Goal: Complete application form: Complete application form

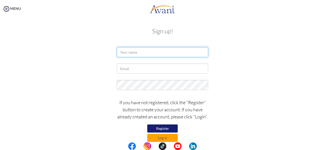
click at [130, 51] on input "text" at bounding box center [162, 52] width 91 height 10
type input "m"
type input "Mary Wanjiku Kahihu"
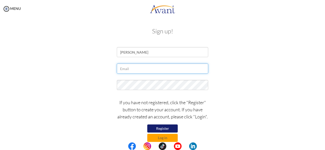
click at [132, 72] on input "text" at bounding box center [162, 69] width 91 height 10
type input "kahihu.mary@yahoo.com"
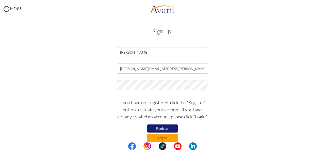
click at [161, 131] on button "Register" at bounding box center [162, 129] width 30 height 8
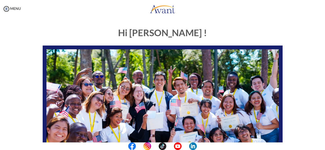
click at [323, 148] on center at bounding box center [162, 147] width 325 height 8
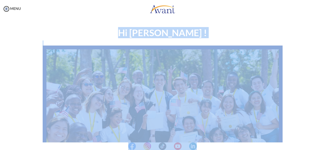
drag, startPoint x: 323, startPoint y: 148, endPoint x: 323, endPoint y: 105, distance: 43.6
click at [323, 105] on body "Maintenance break. Please come back in 2 hours. MENU My Status What is the next…" at bounding box center [162, 75] width 325 height 150
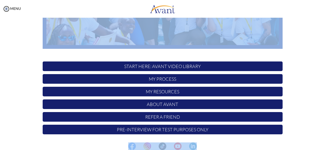
scroll to position [131, 0]
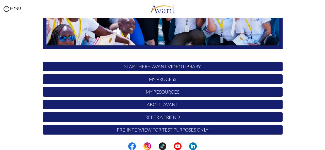
click at [172, 66] on p "START HERE: Avant Video Library" at bounding box center [163, 67] width 240 height 10
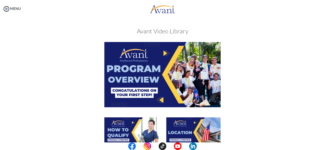
click at [323, 144] on center at bounding box center [162, 147] width 325 height 8
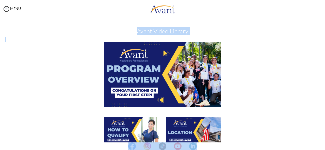
drag, startPoint x: 323, startPoint y: 144, endPoint x: 325, endPoint y: 90, distance: 54.6
click at [325, 90] on body "Maintenance break. Please come back in 2 hours. MENU My Status What is the next…" at bounding box center [162, 75] width 325 height 150
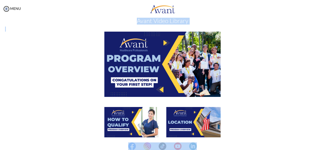
scroll to position [7, 0]
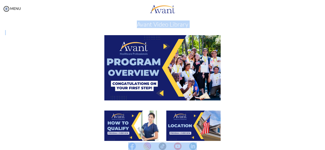
click at [153, 75] on img at bounding box center [162, 67] width 116 height 65
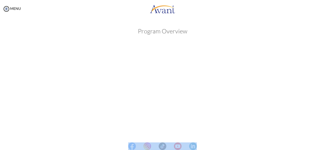
click at [323, 145] on center at bounding box center [162, 147] width 325 height 8
click at [323, 148] on center at bounding box center [162, 147] width 325 height 8
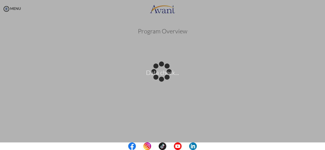
click at [323, 148] on center at bounding box center [162, 147] width 325 height 8
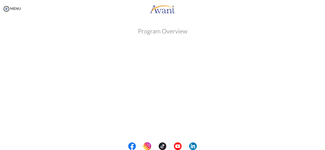
click at [323, 148] on center at bounding box center [162, 147] width 325 height 8
click at [323, 149] on center at bounding box center [162, 147] width 325 height 8
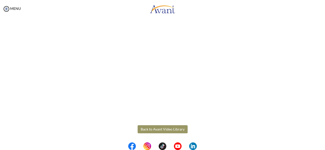
click at [164, 129] on button "Back to Avant Video Library" at bounding box center [163, 130] width 50 height 8
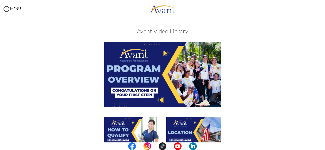
click at [161, 56] on img at bounding box center [162, 74] width 116 height 65
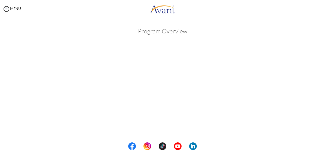
click at [323, 144] on center at bounding box center [162, 147] width 325 height 8
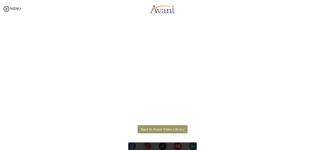
click at [324, 143] on center at bounding box center [162, 147] width 325 height 8
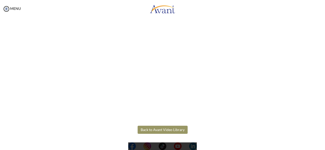
click at [324, 143] on center at bounding box center [162, 147] width 325 height 8
drag, startPoint x: 324, startPoint y: 143, endPoint x: 158, endPoint y: 130, distance: 166.5
click at [158, 130] on body "Maintenance break. Please come back in 2 hours. MENU My Status What is the next…" at bounding box center [162, 75] width 325 height 150
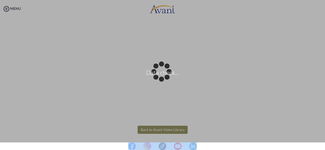
click at [158, 130] on body "Data check... Maintenance break. Please come back in 2 hours. MENU My Status Wh…" at bounding box center [162, 75] width 325 height 150
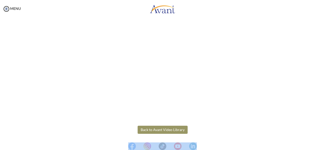
click at [158, 130] on button "Back to Avant Video Library" at bounding box center [163, 130] width 50 height 8
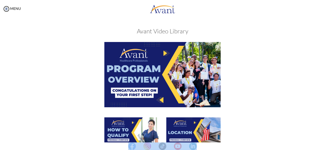
click at [323, 147] on center at bounding box center [162, 147] width 325 height 8
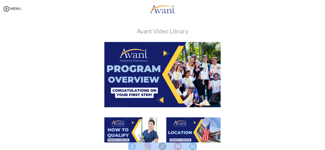
click at [323, 147] on center at bounding box center [162, 147] width 325 height 8
drag, startPoint x: 323, startPoint y: 147, endPoint x: 322, endPoint y: 95, distance: 52.3
click at [322, 95] on body "Maintenance break. Please come back in 2 hours. MENU My Status What is the next…" at bounding box center [162, 75] width 325 height 150
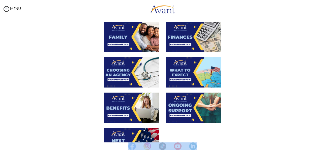
click at [176, 108] on img at bounding box center [193, 108] width 54 height 30
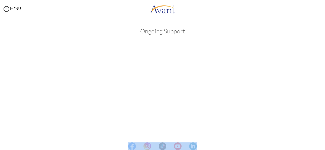
click at [323, 145] on center at bounding box center [162, 147] width 325 height 8
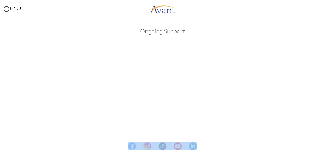
click at [323, 145] on center at bounding box center [162, 147] width 325 height 8
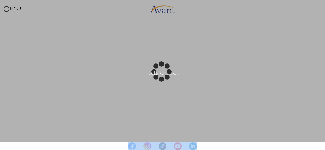
click at [322, 145] on center at bounding box center [162, 147] width 325 height 8
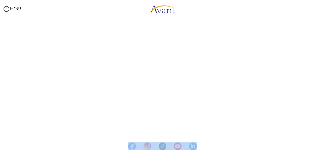
click at [322, 145] on center at bounding box center [162, 147] width 325 height 8
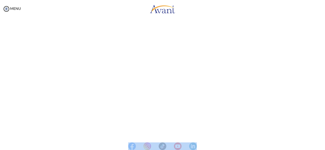
click at [322, 145] on center at bounding box center [162, 147] width 325 height 8
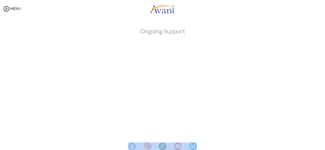
scroll to position [0, 0]
click at [322, 145] on center at bounding box center [162, 147] width 325 height 8
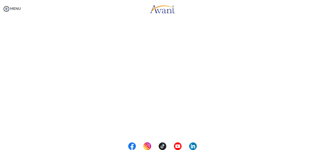
click at [323, 147] on center at bounding box center [162, 147] width 325 height 8
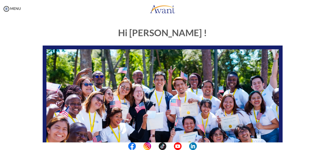
scroll to position [131, 0]
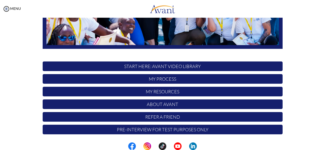
click at [164, 79] on p "My Process" at bounding box center [163, 79] width 240 height 10
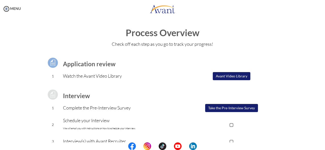
click at [226, 75] on button "Avant Video Library" at bounding box center [232, 76] width 38 height 8
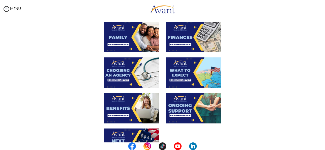
scroll to position [185, 0]
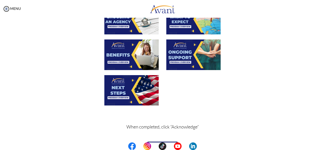
click at [322, 147] on center at bounding box center [162, 147] width 325 height 8
click at [323, 146] on center at bounding box center [162, 147] width 325 height 8
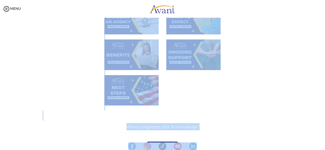
drag, startPoint x: 323, startPoint y: 146, endPoint x: 260, endPoint y: 127, distance: 66.1
click at [260, 127] on body "Maintenance break. Please come back in 2 hours. MENU My Status What is the next…" at bounding box center [162, 75] width 325 height 150
click at [323, 146] on center at bounding box center [162, 147] width 325 height 8
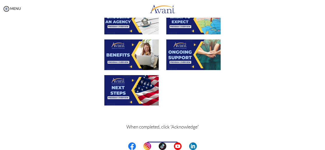
click at [323, 146] on center at bounding box center [162, 147] width 325 height 8
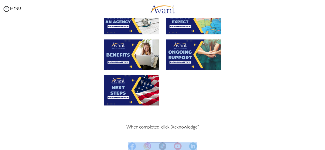
click at [323, 146] on center at bounding box center [162, 147] width 325 height 8
click at [166, 143] on img at bounding box center [170, 147] width 8 height 8
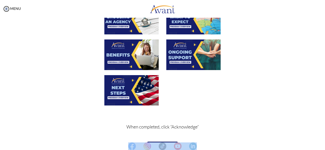
click at [200, 146] on center at bounding box center [162, 147] width 325 height 8
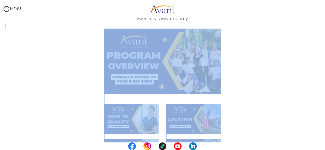
scroll to position [0, 0]
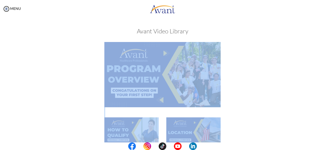
drag, startPoint x: 180, startPoint y: 127, endPoint x: 323, endPoint y: 113, distance: 144.3
click at [323, 113] on div "My Status What is the next step? We would like you to watch the introductory vi…" at bounding box center [162, 93] width 325 height 150
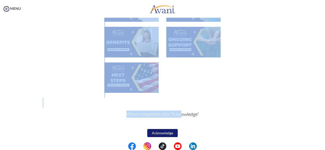
scroll to position [198, 0]
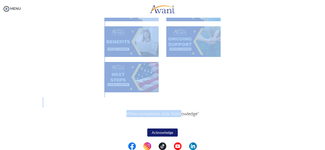
click at [166, 132] on button "Acknowledge" at bounding box center [162, 133] width 30 height 8
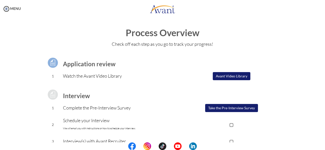
click at [234, 76] on button "Avant Video Library" at bounding box center [232, 76] width 38 height 8
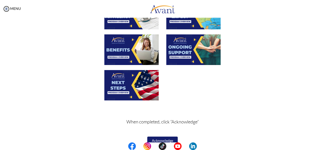
scroll to position [198, 0]
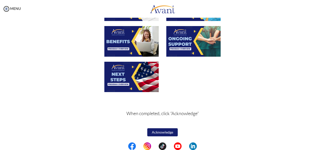
click at [159, 132] on button "Acknowledge" at bounding box center [162, 133] width 30 height 8
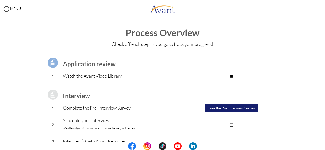
click at [234, 109] on button "Take the Pre-Interview Survey" at bounding box center [231, 108] width 53 height 8
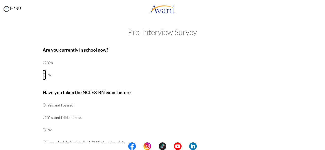
click at [43, 68] on input "radio" at bounding box center [44, 63] width 3 height 10
radio input "true"
click at [43, 110] on input "radio" at bounding box center [44, 105] width 3 height 10
radio input "true"
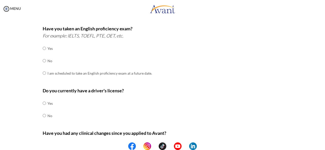
click at [323, 143] on center at bounding box center [162, 147] width 325 height 8
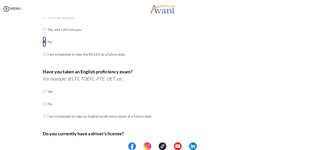
scroll to position [81, 0]
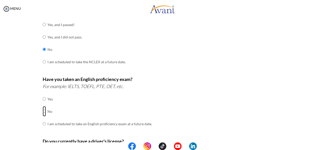
click at [43, 104] on input "radio" at bounding box center [44, 99] width 3 height 10
radio input "true"
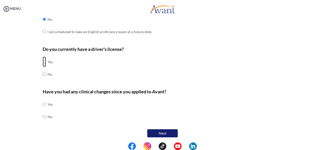
click at [43, 62] on input "radio" at bounding box center [44, 62] width 3 height 10
radio input "true"
click at [43, 110] on input "radio" at bounding box center [44, 104] width 3 height 10
radio input "true"
click at [163, 132] on button "Next" at bounding box center [162, 134] width 30 height 8
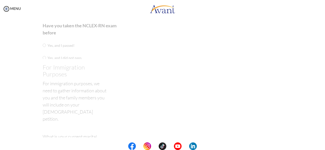
scroll to position [10, 0]
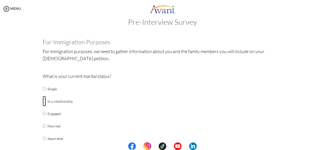
click at [43, 94] on input "radio" at bounding box center [44, 89] width 3 height 10
radio input "true"
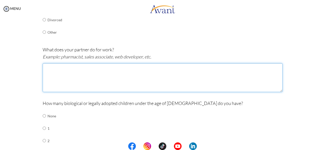
click at [94, 69] on textarea at bounding box center [163, 77] width 240 height 29
click at [72, 73] on textarea at bounding box center [163, 77] width 240 height 29
paste textarea "physiotherapist"
click at [45, 67] on textarea "physiotherapist" at bounding box center [163, 77] width 240 height 29
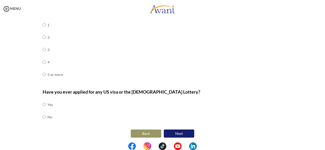
type textarea "Physiotherapist"
click at [43, 18] on input "radio" at bounding box center [44, 12] width 3 height 10
radio input "true"
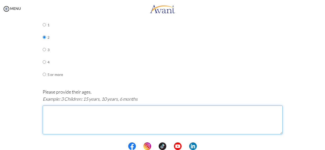
click at [47, 112] on textarea at bounding box center [163, 120] width 240 height 29
type textarea "2 Children: 5years, 4 years"
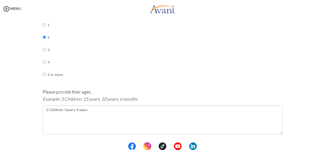
click at [324, 145] on center at bounding box center [162, 147] width 325 height 8
click at [322, 145] on center at bounding box center [162, 147] width 325 height 8
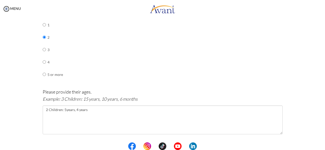
click at [322, 145] on center at bounding box center [162, 147] width 325 height 8
click at [323, 148] on center at bounding box center [162, 147] width 325 height 8
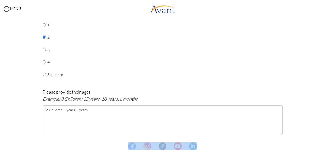
click at [323, 148] on center at bounding box center [162, 147] width 325 height 8
click at [322, 149] on center at bounding box center [162, 147] width 325 height 8
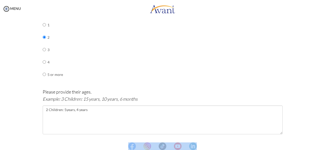
drag, startPoint x: 322, startPoint y: 149, endPoint x: 325, endPoint y: 55, distance: 93.9
click at [325, 55] on body "Maintenance break. Please come back in 2 hours. MENU My Status What is the next…" at bounding box center [162, 75] width 325 height 150
click at [258, 32] on div "How many biological or legally adopted children under the age of [DEMOGRAPHIC_D…" at bounding box center [163, 41] width 240 height 90
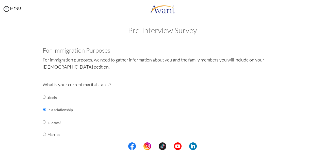
scroll to position [0, 0]
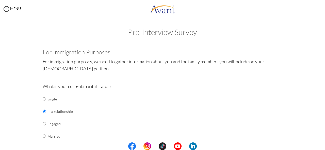
click at [323, 147] on center at bounding box center [162, 147] width 325 height 8
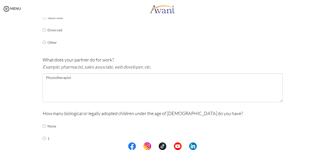
scroll to position [263, 0]
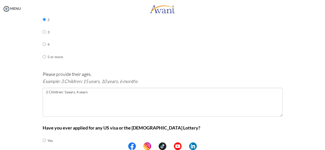
click at [324, 148] on center at bounding box center [162, 147] width 325 height 8
click at [323, 149] on center at bounding box center [162, 147] width 325 height 8
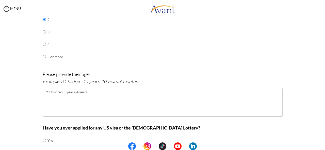
click at [323, 149] on center at bounding box center [162, 147] width 325 height 8
click at [248, 135] on div "Have you ever applied for any US visa or the [DEMOGRAPHIC_DATA] Lottery? Yes No" at bounding box center [163, 145] width 240 height 40
click at [323, 146] on center at bounding box center [162, 147] width 325 height 8
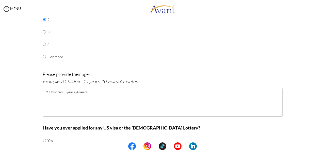
click at [323, 146] on center at bounding box center [162, 147] width 325 height 8
click at [323, 149] on center at bounding box center [162, 147] width 325 height 8
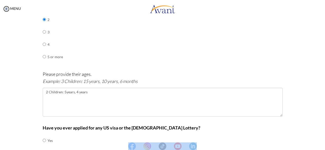
click at [323, 149] on center at bounding box center [162, 147] width 325 height 8
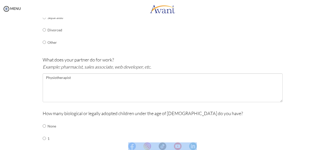
click at [323, 149] on center at bounding box center [162, 147] width 325 height 8
click at [323, 146] on center at bounding box center [162, 147] width 325 height 8
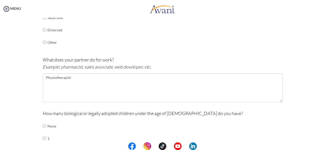
click at [323, 146] on center at bounding box center [162, 147] width 325 height 8
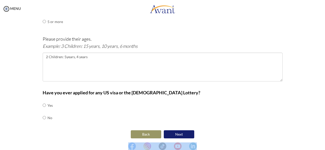
scroll to position [299, 0]
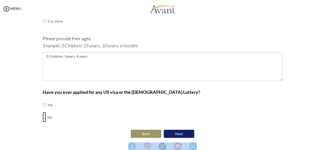
click at [43, 110] on input "radio" at bounding box center [44, 105] width 3 height 10
radio input "true"
click at [176, 132] on button "Next" at bounding box center [179, 134] width 30 height 8
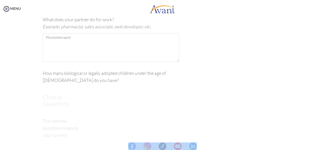
scroll to position [10, 0]
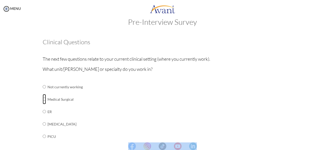
click at [43, 92] on input "radio" at bounding box center [44, 87] width 3 height 10
radio input "true"
click at [323, 147] on center at bounding box center [162, 147] width 325 height 8
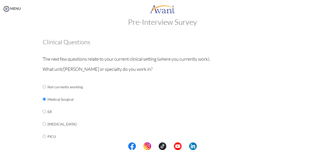
click at [323, 147] on center at bounding box center [162, 147] width 325 height 8
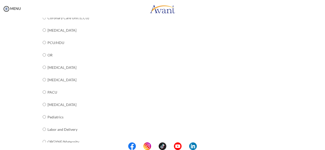
click at [322, 144] on center at bounding box center [162, 147] width 325 height 8
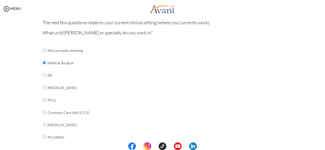
scroll to position [178, 0]
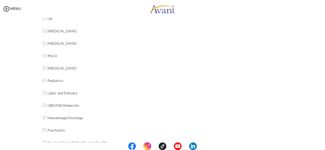
click at [322, 146] on center at bounding box center [162, 147] width 325 height 8
click at [324, 148] on center at bounding box center [162, 147] width 325 height 8
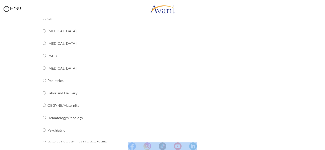
drag, startPoint x: 324, startPoint y: 148, endPoint x: 273, endPoint y: 109, distance: 64.0
click at [273, 109] on body "Maintenance break. Please come back in 2 hours. MENU My Status What is the next…" at bounding box center [162, 75] width 325 height 150
click at [273, 109] on div "What unit/[PERSON_NAME] or specialty do you work in? Not currently working Medi…" at bounding box center [163, 32] width 240 height 269
click at [323, 145] on center at bounding box center [162, 147] width 325 height 8
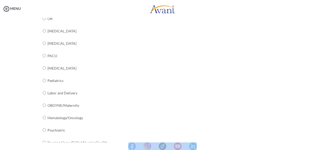
click at [323, 145] on center at bounding box center [162, 147] width 325 height 8
click at [323, 148] on center at bounding box center [162, 147] width 325 height 8
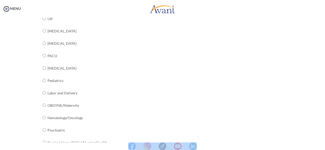
click at [322, 147] on center at bounding box center [162, 147] width 325 height 8
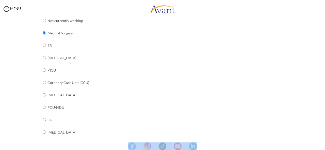
scroll to position [66, 0]
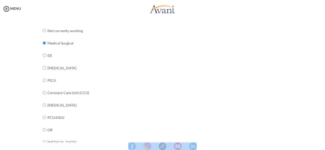
click at [324, 149] on center at bounding box center [162, 147] width 325 height 8
drag, startPoint x: 324, startPoint y: 149, endPoint x: 274, endPoint y: 119, distance: 58.9
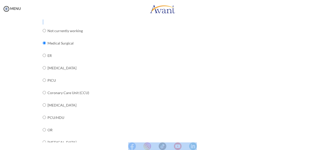
click at [274, 119] on body "Maintenance break. Please come back in 2 hours. MENU My Status What is the next…" at bounding box center [162, 75] width 325 height 150
click at [274, 119] on div "What unit/[PERSON_NAME] or specialty do you work in? Not currently working Medi…" at bounding box center [163, 143] width 240 height 269
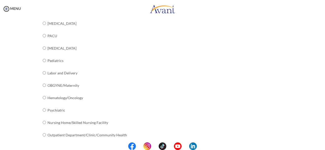
click at [323, 145] on center at bounding box center [162, 147] width 325 height 8
click at [283, 63] on div "Are you currently in school now? Yes No Have you taken the NCLEX-RN exam before…" at bounding box center [162, 2] width 247 height 312
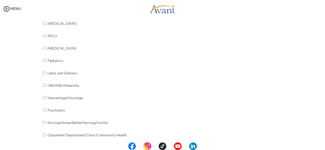
click at [323, 146] on center at bounding box center [162, 147] width 325 height 8
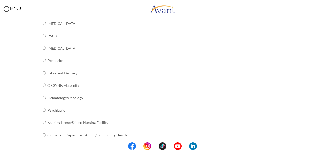
click at [246, 95] on div "What unit/[PERSON_NAME] or specialty do you work in? Not currently working Medi…" at bounding box center [163, 12] width 240 height 269
click at [323, 145] on center at bounding box center [162, 147] width 325 height 8
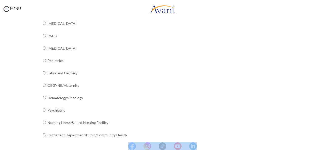
click at [323, 145] on center at bounding box center [162, 147] width 325 height 8
click at [270, 95] on div "What unit/[PERSON_NAME] or specialty do you work in? Not currently working Medi…" at bounding box center [163, 12] width 240 height 269
click at [323, 148] on center at bounding box center [162, 147] width 325 height 8
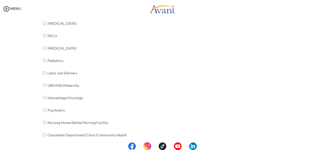
click at [323, 148] on center at bounding box center [162, 147] width 325 height 8
click at [323, 147] on center at bounding box center [162, 147] width 325 height 8
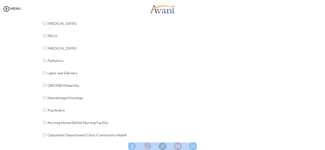
click at [323, 147] on center at bounding box center [162, 147] width 325 height 8
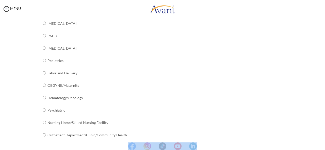
click at [323, 147] on center at bounding box center [162, 147] width 325 height 8
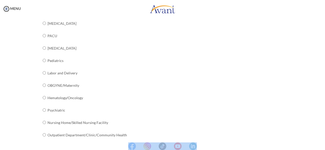
drag, startPoint x: 323, startPoint y: 147, endPoint x: 243, endPoint y: 109, distance: 88.4
click at [243, 109] on body "Maintenance break. Please come back in 2 hours. MENU My Status What is the next…" at bounding box center [162, 75] width 325 height 150
click at [243, 109] on div "What unit/[PERSON_NAME] or specialty do you work in? Not currently working Medi…" at bounding box center [163, 12] width 240 height 269
click at [323, 147] on center at bounding box center [162, 147] width 325 height 8
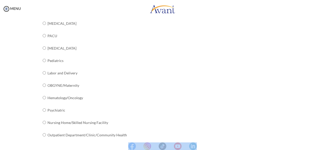
click at [323, 147] on center at bounding box center [162, 147] width 325 height 8
click at [270, 131] on div "What unit/[PERSON_NAME] or specialty do you work in? Not currently working Medi…" at bounding box center [163, 12] width 240 height 269
click at [324, 150] on center at bounding box center [162, 147] width 325 height 8
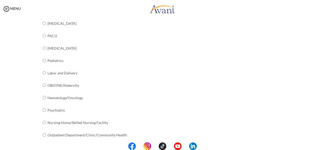
click at [324, 150] on center at bounding box center [162, 147] width 325 height 8
click at [323, 150] on center at bounding box center [162, 147] width 325 height 8
drag, startPoint x: 323, startPoint y: 150, endPoint x: 272, endPoint y: 118, distance: 60.3
click at [272, 118] on body "Maintenance break. Please come back in 2 hours. MENU My Status What is the next…" at bounding box center [162, 75] width 325 height 150
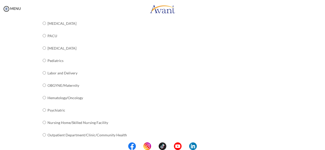
click at [272, 118] on div "What unit/[PERSON_NAME] or specialty do you work in? Not currently working Medi…" at bounding box center [163, 12] width 240 height 269
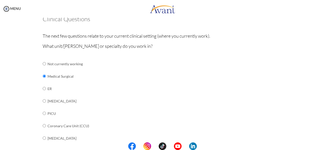
scroll to position [26, 0]
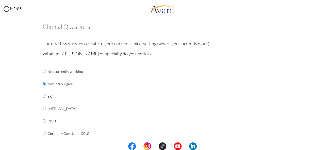
click at [323, 147] on center at bounding box center [162, 147] width 325 height 8
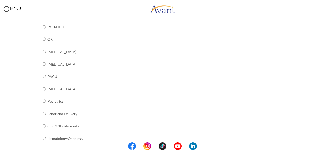
click at [323, 146] on center at bounding box center [162, 147] width 325 height 8
click at [323, 144] on center at bounding box center [162, 147] width 325 height 8
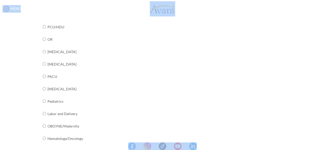
drag, startPoint x: 323, startPoint y: 144, endPoint x: 322, endPoint y: 151, distance: 7.7
click at [322, 150] on html "Maintenance break. Please come back in 2 hours. MENU My Status What is the next…" at bounding box center [162, 75] width 325 height 150
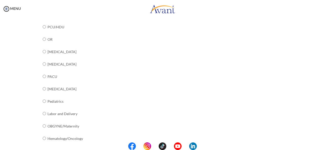
click at [310, 141] on div "Pre-Interview Survey Are you currently in school now? Yes No Have you taken the…" at bounding box center [162, 47] width 315 height 353
click at [323, 149] on center at bounding box center [162, 147] width 325 height 8
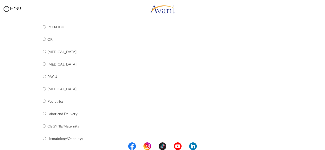
click at [289, 121] on div "Are you currently in school now? Yes No Have you taken the NCLEX-RN exam before…" at bounding box center [162, 43] width 297 height 312
click at [323, 143] on center at bounding box center [162, 147] width 325 height 8
click at [323, 146] on center at bounding box center [162, 147] width 325 height 8
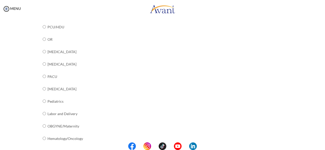
click at [218, 130] on div "What unit/[PERSON_NAME] or specialty do you work in? Not currently working Medi…" at bounding box center [163, 53] width 240 height 269
click at [200, 146] on center at bounding box center [162, 147] width 325 height 8
click at [131, 137] on div "What unit/[PERSON_NAME] or specialty do you work in? Not currently working Medi…" at bounding box center [163, 53] width 240 height 269
click at [322, 144] on center at bounding box center [162, 147] width 325 height 8
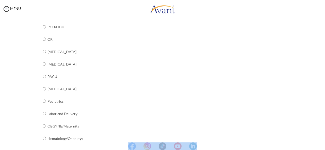
click at [322, 144] on center at bounding box center [162, 147] width 325 height 8
click at [279, 139] on div "What unit/[PERSON_NAME] or specialty do you work in? Not currently working Medi…" at bounding box center [163, 53] width 240 height 269
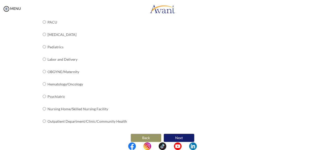
scroll to position [216, 0]
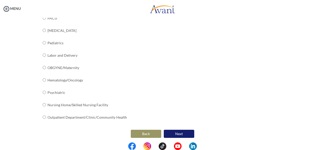
click at [179, 131] on button "Next" at bounding box center [179, 134] width 30 height 8
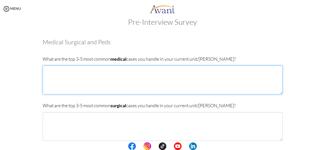
click at [57, 71] on textarea at bounding box center [163, 80] width 240 height 29
click at [49, 77] on textarea "Stroke Epiilepsy" at bounding box center [163, 80] width 240 height 29
click at [64, 75] on textarea "Stroke [MEDICAL_DATA]" at bounding box center [163, 80] width 240 height 29
type textarea "Stroke [MEDICAL_DATA] [MEDICAL_DATA]"
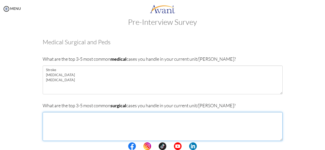
click at [138, 120] on textarea at bounding box center [163, 126] width 240 height 29
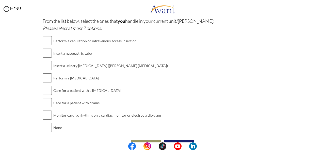
type textarea "Post [MEDICAL_DATA] operations Post hip/knee surgeries. Amputations"
click at [46, 41] on input "checkbox" at bounding box center [47, 41] width 9 height 10
checkbox input "true"
click at [47, 53] on input "checkbox" at bounding box center [47, 53] width 9 height 10
checkbox input "true"
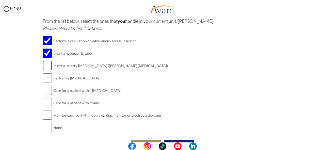
click at [46, 66] on input "checkbox" at bounding box center [47, 66] width 9 height 10
checkbox input "true"
click at [46, 78] on input "checkbox" at bounding box center [47, 78] width 9 height 10
checkbox input "true"
click at [44, 100] on input "checkbox" at bounding box center [47, 103] width 9 height 10
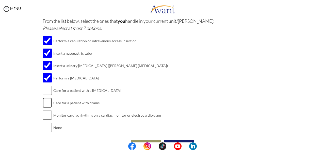
checkbox input "true"
click at [43, 114] on input "checkbox" at bounding box center [47, 115] width 9 height 10
checkbox input "true"
click at [323, 145] on center at bounding box center [162, 147] width 325 height 8
drag, startPoint x: 323, startPoint y: 145, endPoint x: 323, endPoint y: 148, distance: 3.0
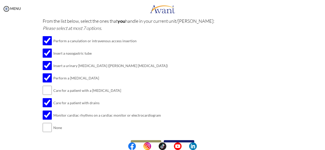
click at [323, 148] on center at bounding box center [162, 147] width 325 height 8
click at [322, 144] on center at bounding box center [162, 147] width 325 height 8
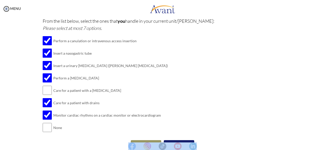
drag, startPoint x: 322, startPoint y: 144, endPoint x: 323, endPoint y: 153, distance: 9.1
click at [323, 150] on html "Maintenance break. Please come back in 2 hours. MENU My Status What is the next…" at bounding box center [162, 75] width 325 height 150
click at [323, 143] on center at bounding box center [162, 147] width 325 height 8
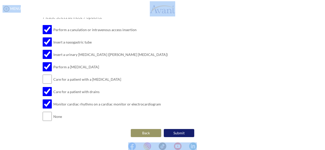
drag, startPoint x: 323, startPoint y: 143, endPoint x: 304, endPoint y: 142, distance: 19.0
click at [304, 142] on body "Maintenance break. Please come back in 2 hours. MENU My Status What is the next…" at bounding box center [162, 75] width 325 height 150
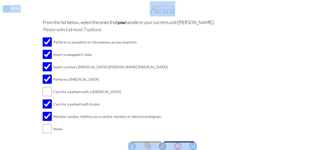
click at [323, 143] on center at bounding box center [162, 147] width 325 height 8
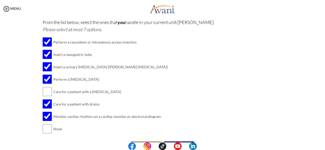
click at [323, 148] on center at bounding box center [162, 147] width 325 height 8
click at [323, 144] on center at bounding box center [162, 147] width 325 height 8
click at [322, 143] on center at bounding box center [162, 147] width 325 height 8
click at [322, 144] on center at bounding box center [162, 147] width 325 height 8
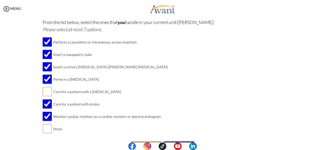
scroll to position [140, 0]
click at [323, 148] on center at bounding box center [162, 147] width 325 height 8
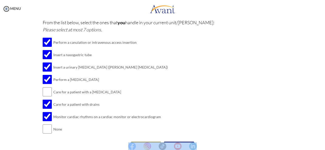
click at [323, 148] on center at bounding box center [162, 147] width 325 height 8
click at [322, 146] on center at bounding box center [162, 147] width 325 height 8
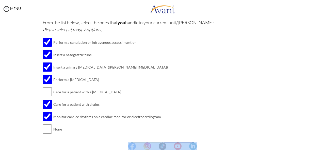
click at [323, 149] on center at bounding box center [162, 147] width 325 height 8
click at [312, 139] on div "Pre-Interview Survey Are you currently in school now? Yes No Have you taken the…" at bounding box center [162, 32] width 315 height 289
click at [323, 146] on center at bounding box center [162, 147] width 325 height 8
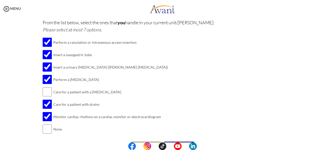
click at [323, 146] on center at bounding box center [162, 147] width 325 height 8
click at [323, 145] on center at bounding box center [162, 147] width 325 height 8
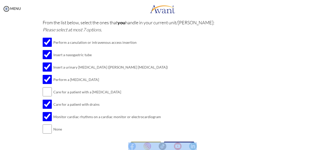
click at [323, 145] on center at bounding box center [162, 147] width 325 height 8
drag, startPoint x: 323, startPoint y: 145, endPoint x: 322, endPoint y: 149, distance: 4.6
click at [322, 149] on center at bounding box center [162, 147] width 325 height 8
click at [323, 143] on center at bounding box center [162, 147] width 325 height 8
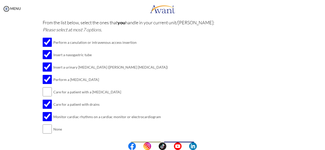
click at [323, 143] on center at bounding box center [162, 147] width 325 height 8
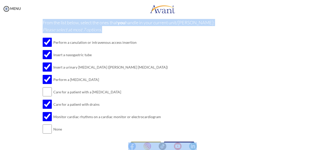
drag, startPoint x: 323, startPoint y: 143, endPoint x: 287, endPoint y: 126, distance: 40.4
click at [287, 126] on body "Maintenance break. Please come back in 2 hours. MENU My Status What is the next…" at bounding box center [162, 75] width 325 height 150
click at [287, 126] on div "Are you currently in school now? Yes No Have you taken the NCLEX-RN exam before…" at bounding box center [162, 28] width 297 height 248
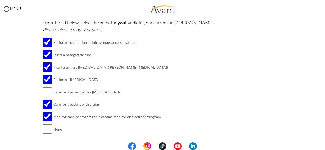
click at [323, 144] on center at bounding box center [162, 147] width 325 height 8
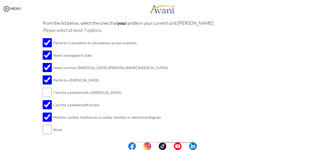
scroll to position [140, 0]
click at [322, 143] on center at bounding box center [162, 147] width 325 height 8
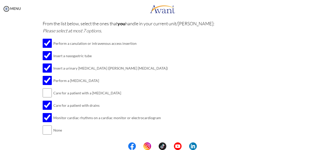
click at [322, 143] on center at bounding box center [162, 147] width 325 height 8
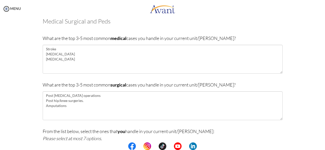
scroll to position [153, 0]
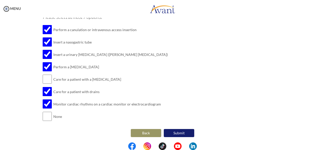
click at [180, 131] on button "Submit" at bounding box center [179, 133] width 30 height 8
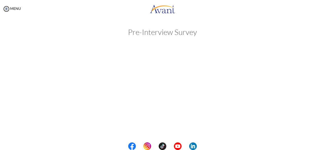
scroll to position [0, 0]
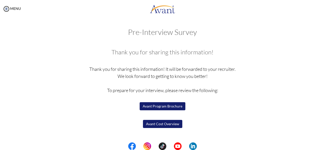
click at [322, 145] on center at bounding box center [162, 147] width 325 height 8
drag, startPoint x: 322, startPoint y: 145, endPoint x: 321, endPoint y: 148, distance: 3.9
click at [321, 148] on center at bounding box center [162, 147] width 325 height 8
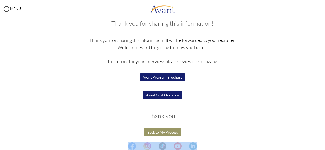
scroll to position [29, 0]
click at [158, 131] on button "Back to My Process" at bounding box center [162, 133] width 37 height 8
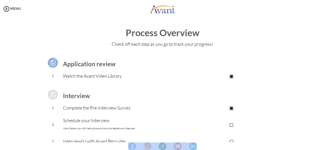
scroll to position [80, 0]
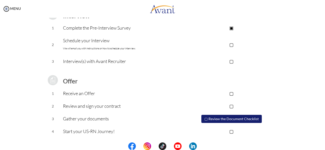
click at [230, 45] on p "▢" at bounding box center [231, 44] width 102 height 7
click at [98, 43] on p "Schedule your Interview We will email you with instructions on how to schedule …" at bounding box center [121, 44] width 117 height 15
click at [230, 62] on p "▢" at bounding box center [231, 61] width 102 height 7
click at [230, 62] on p "▣" at bounding box center [231, 61] width 102 height 7
click at [230, 43] on p "▣" at bounding box center [231, 44] width 102 height 7
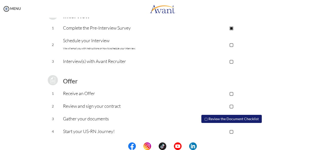
click at [227, 120] on button "▢ Review the Document Checklist" at bounding box center [231, 119] width 60 height 8
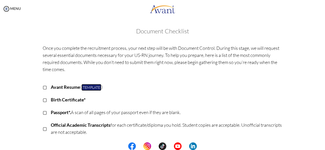
click at [93, 88] on link "Template" at bounding box center [91, 87] width 20 height 7
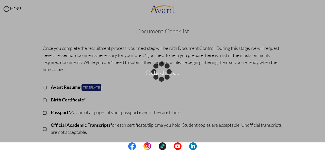
click at [166, 72] on div "Data check..." at bounding box center [162, 75] width 7 height 7
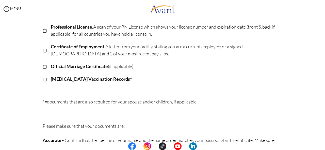
scroll to position [131, 0]
click at [323, 145] on center at bounding box center [162, 147] width 325 height 8
click at [323, 144] on center at bounding box center [162, 147] width 325 height 8
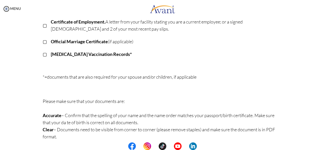
scroll to position [157, 0]
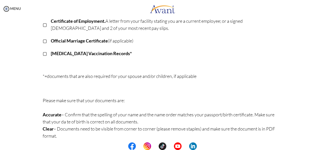
click at [323, 145] on center at bounding box center [162, 147] width 325 height 8
click at [323, 148] on center at bounding box center [162, 147] width 325 height 8
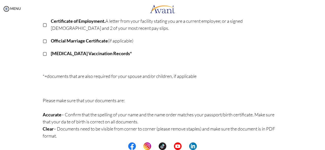
click at [322, 143] on center at bounding box center [162, 147] width 325 height 8
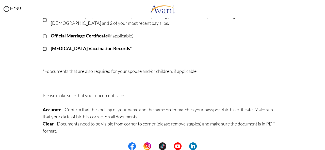
drag, startPoint x: 322, startPoint y: 143, endPoint x: 323, endPoint y: 151, distance: 7.9
click at [323, 150] on html "Maintenance break. Please come back in 2 hours. MENU My Status What is the next…" at bounding box center [162, 75] width 325 height 150
click at [322, 146] on center at bounding box center [162, 147] width 325 height 8
click at [322, 144] on center at bounding box center [162, 147] width 325 height 8
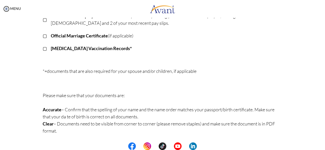
click at [322, 144] on center at bounding box center [162, 147] width 325 height 8
click at [323, 146] on center at bounding box center [162, 147] width 325 height 8
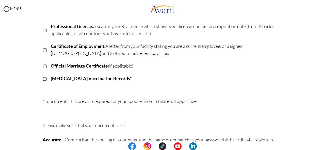
scroll to position [131, 0]
click at [323, 148] on center at bounding box center [162, 147] width 325 height 8
drag, startPoint x: 323, startPoint y: 148, endPoint x: 322, endPoint y: 145, distance: 3.6
click at [322, 145] on center at bounding box center [162, 147] width 325 height 8
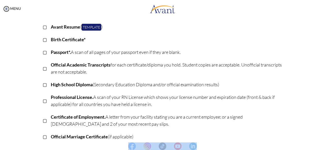
scroll to position [162, 0]
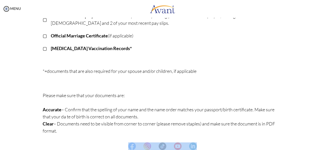
click at [323, 146] on center at bounding box center [162, 147] width 325 height 8
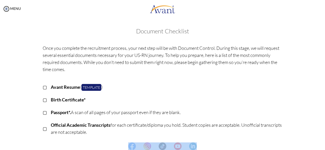
scroll to position [131, 0]
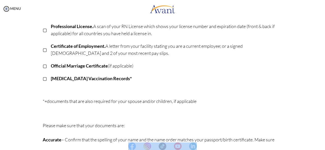
click at [322, 145] on center at bounding box center [162, 147] width 325 height 8
click at [323, 145] on center at bounding box center [162, 147] width 325 height 8
drag, startPoint x: 323, startPoint y: 145, endPoint x: 323, endPoint y: 148, distance: 2.8
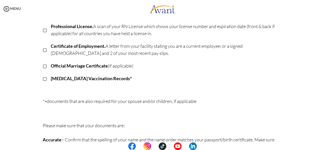
click at [323, 148] on center at bounding box center [162, 147] width 325 height 8
click at [323, 144] on center at bounding box center [162, 147] width 325 height 8
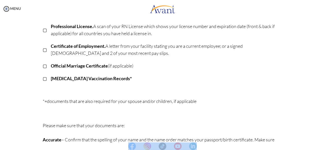
click at [323, 144] on center at bounding box center [162, 147] width 325 height 8
click at [323, 147] on center at bounding box center [162, 147] width 325 height 8
drag, startPoint x: 323, startPoint y: 147, endPoint x: 322, endPoint y: 143, distance: 3.6
click at [322, 143] on center at bounding box center [162, 147] width 325 height 8
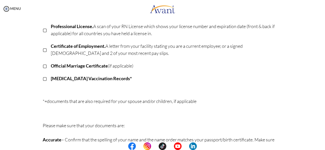
click at [323, 144] on center at bounding box center [162, 147] width 325 height 8
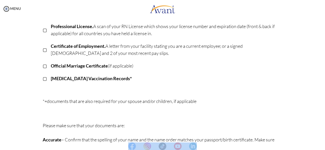
click at [323, 144] on center at bounding box center [162, 147] width 325 height 8
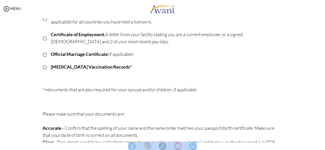
scroll to position [146, 0]
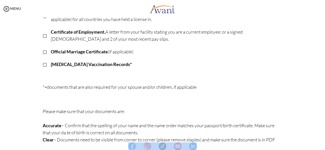
click at [323, 148] on center at bounding box center [162, 147] width 325 height 8
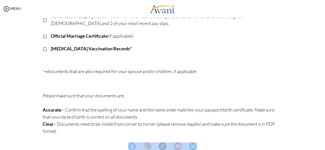
scroll to position [162, 0]
click at [322, 145] on center at bounding box center [162, 147] width 325 height 8
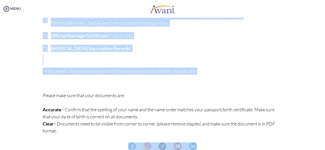
drag, startPoint x: 322, startPoint y: 145, endPoint x: 297, endPoint y: 70, distance: 79.0
click at [297, 70] on body "Maintenance break. Please come back in 2 hours. MENU My Status What is the next…" at bounding box center [162, 75] width 325 height 150
click at [281, 55] on div "Once you complete the recruitment process, your next step will be with Document…" at bounding box center [162, 8] width 247 height 257
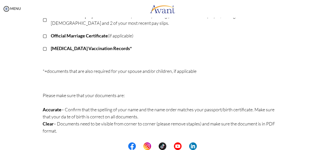
click at [323, 143] on center at bounding box center [162, 147] width 325 height 8
click at [323, 145] on center at bounding box center [162, 147] width 325 height 8
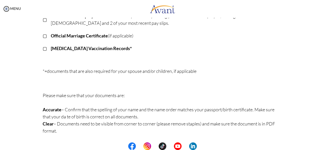
click at [323, 145] on center at bounding box center [162, 147] width 325 height 8
click at [322, 143] on center at bounding box center [162, 147] width 325 height 8
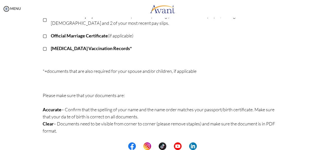
click at [322, 143] on center at bounding box center [162, 147] width 325 height 8
click at [323, 144] on center at bounding box center [162, 147] width 325 height 8
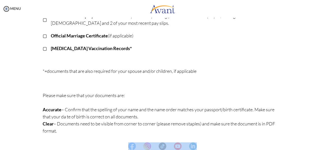
click at [323, 144] on center at bounding box center [162, 147] width 325 height 8
click at [322, 144] on center at bounding box center [162, 147] width 325 height 8
click at [323, 143] on center at bounding box center [162, 147] width 325 height 8
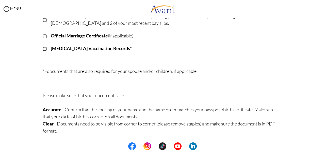
click at [323, 143] on center at bounding box center [162, 147] width 325 height 8
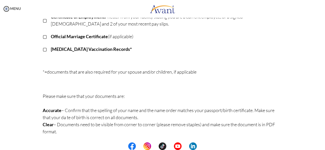
click at [323, 145] on center at bounding box center [162, 147] width 325 height 8
click at [323, 147] on center at bounding box center [162, 147] width 325 height 8
click at [323, 144] on center at bounding box center [162, 147] width 325 height 8
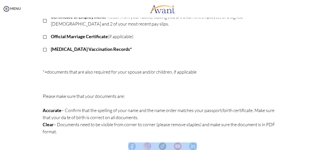
click at [323, 144] on center at bounding box center [162, 147] width 325 height 8
click at [323, 145] on center at bounding box center [162, 147] width 325 height 8
click at [323, 143] on center at bounding box center [162, 147] width 325 height 8
drag, startPoint x: 323, startPoint y: 143, endPoint x: 323, endPoint y: 147, distance: 4.1
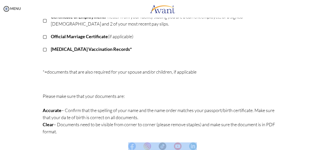
click at [323, 147] on center at bounding box center [162, 147] width 325 height 8
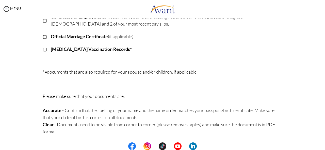
click at [323, 147] on center at bounding box center [162, 147] width 325 height 8
click at [322, 143] on center at bounding box center [162, 147] width 325 height 8
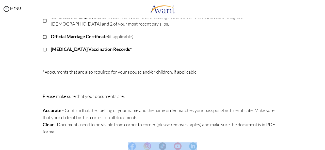
click at [323, 148] on center at bounding box center [162, 147] width 325 height 8
click at [265, 140] on div "Document Checklist Once you complete the recruitment process, your next step wi…" at bounding box center [162, 15] width 315 height 297
click at [322, 144] on center at bounding box center [162, 147] width 325 height 8
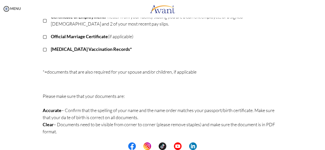
click at [322, 144] on center at bounding box center [162, 147] width 325 height 8
click at [323, 148] on center at bounding box center [162, 147] width 325 height 8
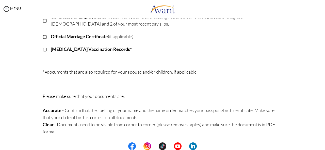
click at [254, 142] on div "Document Checklist Once you complete the recruitment process, your next step wi…" at bounding box center [162, 15] width 315 height 297
click at [323, 143] on center at bounding box center [162, 147] width 325 height 8
click at [323, 148] on center at bounding box center [162, 147] width 325 height 8
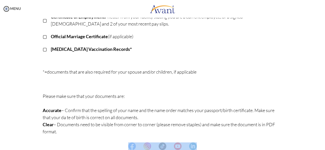
click at [323, 148] on center at bounding box center [162, 147] width 325 height 8
click at [322, 144] on center at bounding box center [162, 147] width 325 height 8
click at [323, 149] on center at bounding box center [162, 147] width 325 height 8
click at [322, 144] on center at bounding box center [162, 147] width 325 height 8
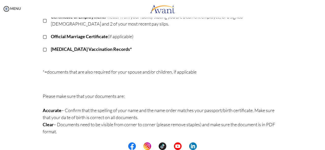
click at [322, 144] on center at bounding box center [162, 147] width 325 height 8
click at [323, 148] on center at bounding box center [162, 147] width 325 height 8
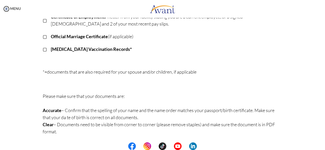
click at [323, 148] on center at bounding box center [162, 147] width 325 height 8
drag, startPoint x: 323, startPoint y: 148, endPoint x: 322, endPoint y: 145, distance: 3.1
click at [322, 145] on center at bounding box center [162, 147] width 325 height 8
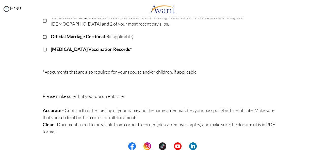
click at [323, 143] on center at bounding box center [162, 147] width 325 height 8
drag, startPoint x: 323, startPoint y: 143, endPoint x: 323, endPoint y: 149, distance: 5.8
click at [323, 149] on center at bounding box center [162, 147] width 325 height 8
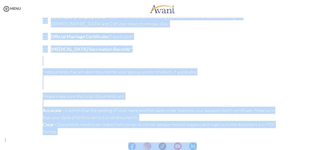
drag, startPoint x: 323, startPoint y: 149, endPoint x: 322, endPoint y: 142, distance: 7.4
click at [322, 142] on body "Maintenance break. Please come back in 2 hours. MENU My Status What is the next…" at bounding box center [162, 75] width 325 height 150
click at [299, 136] on div "Once you complete the recruitment process, your next step will be with Document…" at bounding box center [162, 9] width 297 height 257
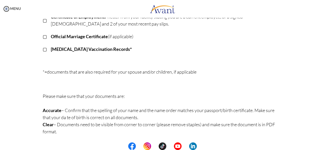
click at [323, 145] on center at bounding box center [162, 147] width 325 height 8
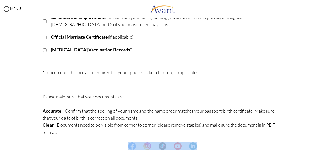
scroll to position [162, 0]
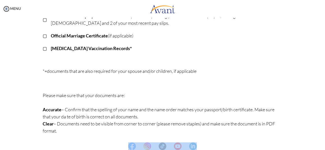
click at [323, 144] on center at bounding box center [162, 147] width 325 height 8
drag, startPoint x: 323, startPoint y: 144, endPoint x: 323, endPoint y: 147, distance: 2.8
click at [323, 147] on center at bounding box center [162, 147] width 325 height 8
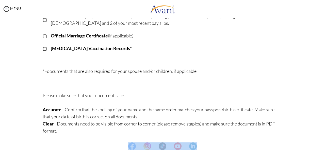
click at [323, 147] on center at bounding box center [162, 147] width 325 height 8
click at [323, 149] on center at bounding box center [162, 147] width 325 height 8
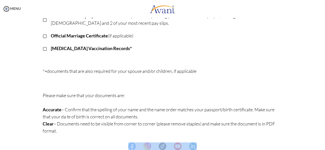
click at [323, 149] on center at bounding box center [162, 147] width 325 height 8
click at [323, 146] on center at bounding box center [162, 147] width 325 height 8
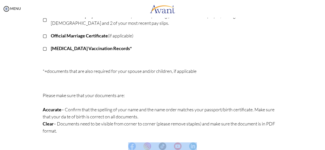
click at [323, 146] on center at bounding box center [162, 147] width 325 height 8
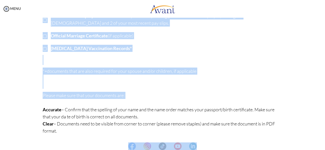
drag, startPoint x: 323, startPoint y: 146, endPoint x: 321, endPoint y: 93, distance: 53.8
click at [321, 93] on body "Maintenance break. Please come back in 2 hours. MENU My Status What is the next…" at bounding box center [162, 75] width 325 height 150
click at [267, 46] on p "[MEDICAL_DATA] Vaccination Records*" at bounding box center [167, 48] width 232 height 7
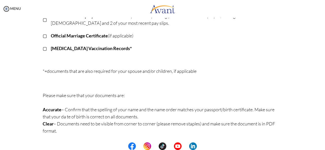
click at [323, 145] on center at bounding box center [162, 147] width 325 height 8
drag, startPoint x: 323, startPoint y: 145, endPoint x: 322, endPoint y: 150, distance: 4.8
click at [322, 150] on center at bounding box center [162, 147] width 325 height 8
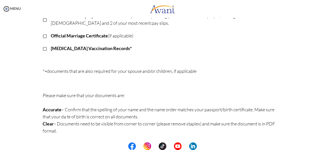
click at [322, 150] on center at bounding box center [162, 147] width 325 height 8
click at [324, 148] on center at bounding box center [162, 147] width 325 height 8
click at [324, 149] on center at bounding box center [162, 147] width 325 height 8
click at [324, 150] on center at bounding box center [162, 147] width 325 height 8
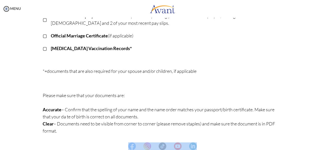
click at [324, 150] on center at bounding box center [162, 147] width 325 height 8
click at [322, 145] on center at bounding box center [162, 147] width 325 height 8
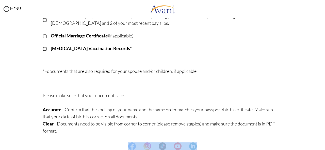
click at [322, 145] on center at bounding box center [162, 147] width 325 height 8
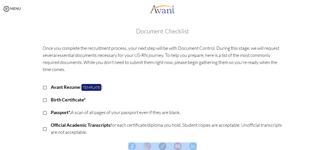
scroll to position [131, 0]
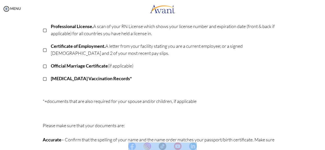
click at [322, 145] on center at bounding box center [162, 147] width 325 height 8
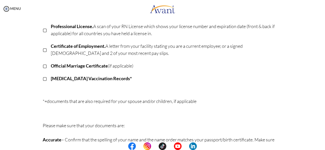
click at [323, 146] on center at bounding box center [162, 147] width 325 height 8
click at [323, 148] on center at bounding box center [162, 147] width 325 height 8
click at [323, 145] on center at bounding box center [162, 147] width 325 height 8
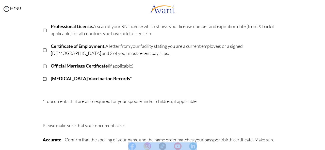
click at [322, 149] on center at bounding box center [162, 147] width 325 height 8
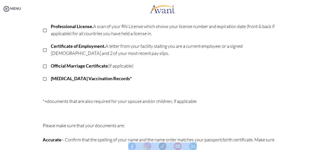
click at [322, 149] on center at bounding box center [162, 147] width 325 height 8
click at [296, 148] on center at bounding box center [162, 147] width 325 height 8
click at [322, 146] on center at bounding box center [162, 147] width 325 height 8
click at [323, 148] on center at bounding box center [162, 147] width 325 height 8
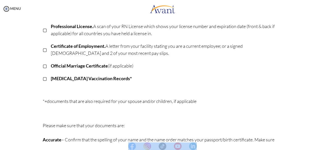
click at [323, 149] on center at bounding box center [162, 147] width 325 height 8
click at [323, 150] on html "Maintenance break. Please come back in 2 hours. MENU My Status What is the next…" at bounding box center [162, 75] width 325 height 150
click at [296, 114] on div "Once you complete the recruitment process, your next step will be with Document…" at bounding box center [162, 39] width 297 height 257
click at [323, 150] on center at bounding box center [162, 147] width 325 height 8
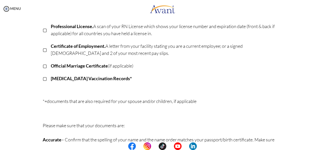
click at [323, 150] on center at bounding box center [162, 147] width 325 height 8
click at [324, 149] on center at bounding box center [162, 147] width 325 height 8
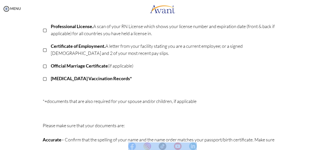
click at [322, 143] on center at bounding box center [162, 147] width 325 height 8
drag, startPoint x: 322, startPoint y: 143, endPoint x: 323, endPoint y: 148, distance: 5.1
click at [323, 148] on center at bounding box center [162, 147] width 325 height 8
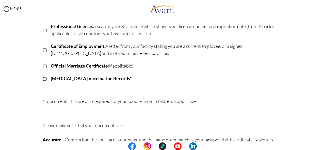
click at [323, 148] on center at bounding box center [162, 147] width 325 height 8
click at [323, 150] on center at bounding box center [162, 147] width 325 height 8
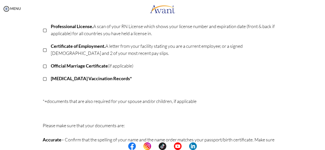
click at [322, 145] on center at bounding box center [162, 147] width 325 height 8
